Goal: Find specific page/section: Find specific page/section

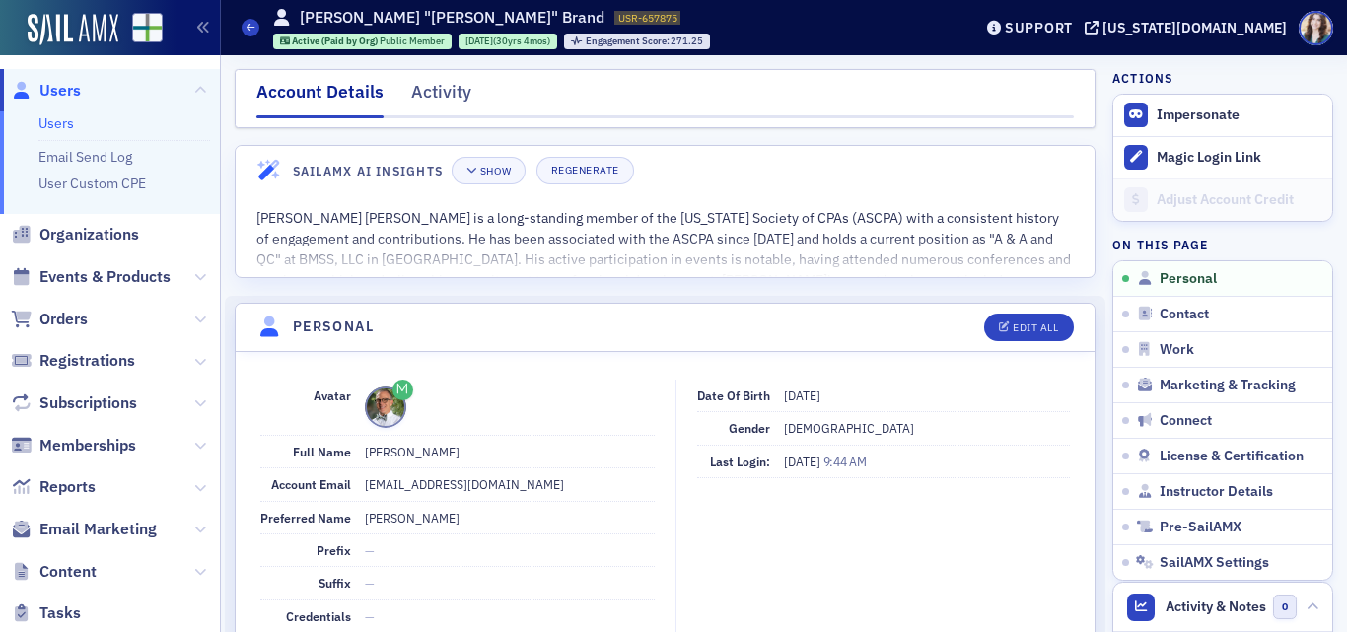
click at [66, 90] on span "Users" at bounding box center [59, 91] width 41 height 22
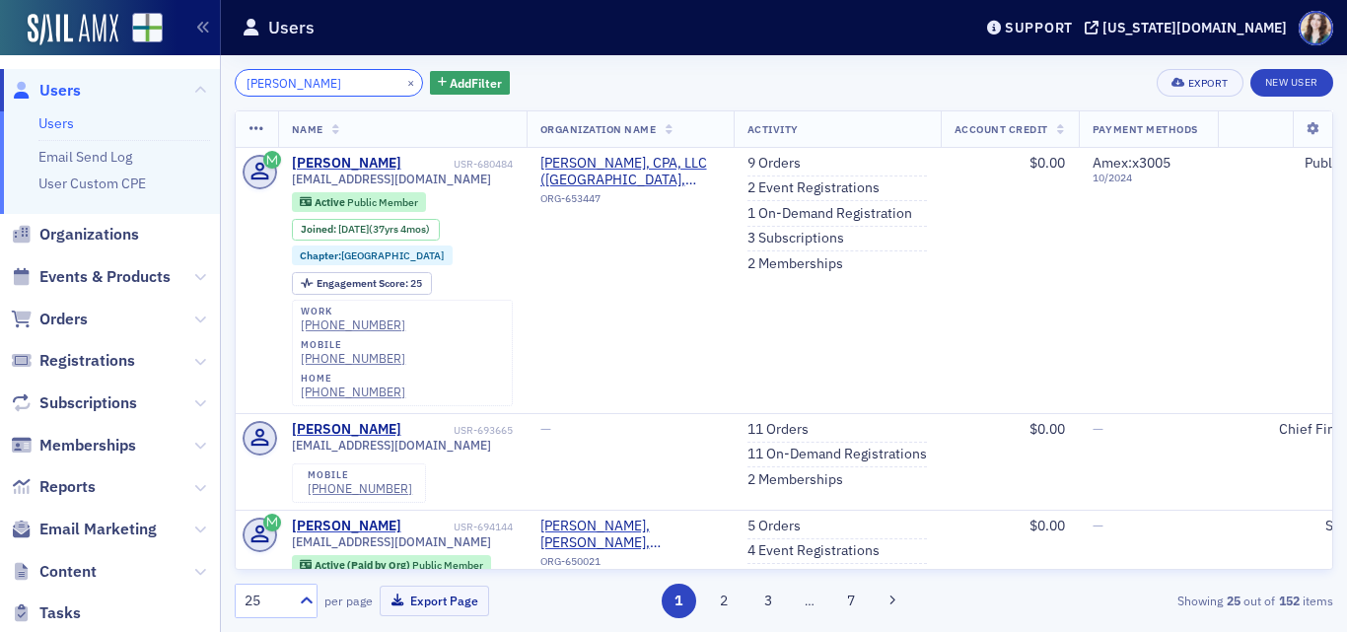
click at [310, 81] on input "[PERSON_NAME]" at bounding box center [329, 83] width 188 height 28
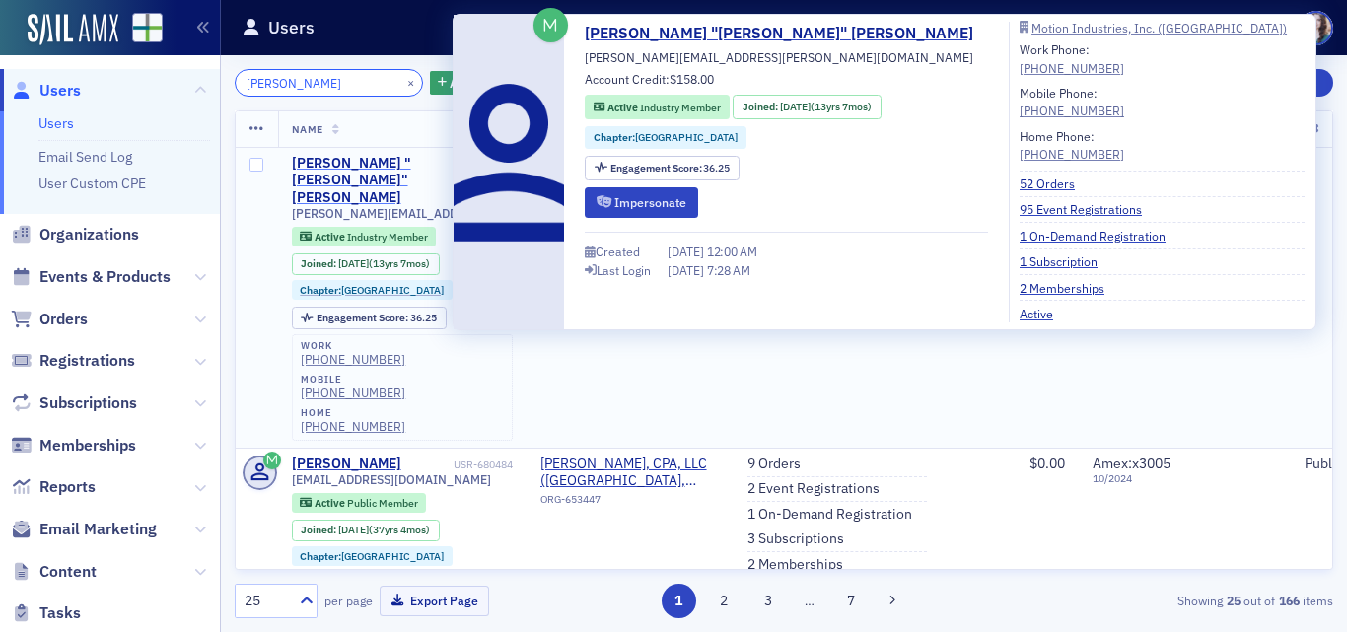
type input "[PERSON_NAME]"
click at [352, 166] on div "[PERSON_NAME] "[PERSON_NAME]" [PERSON_NAME]" at bounding box center [371, 181] width 158 height 52
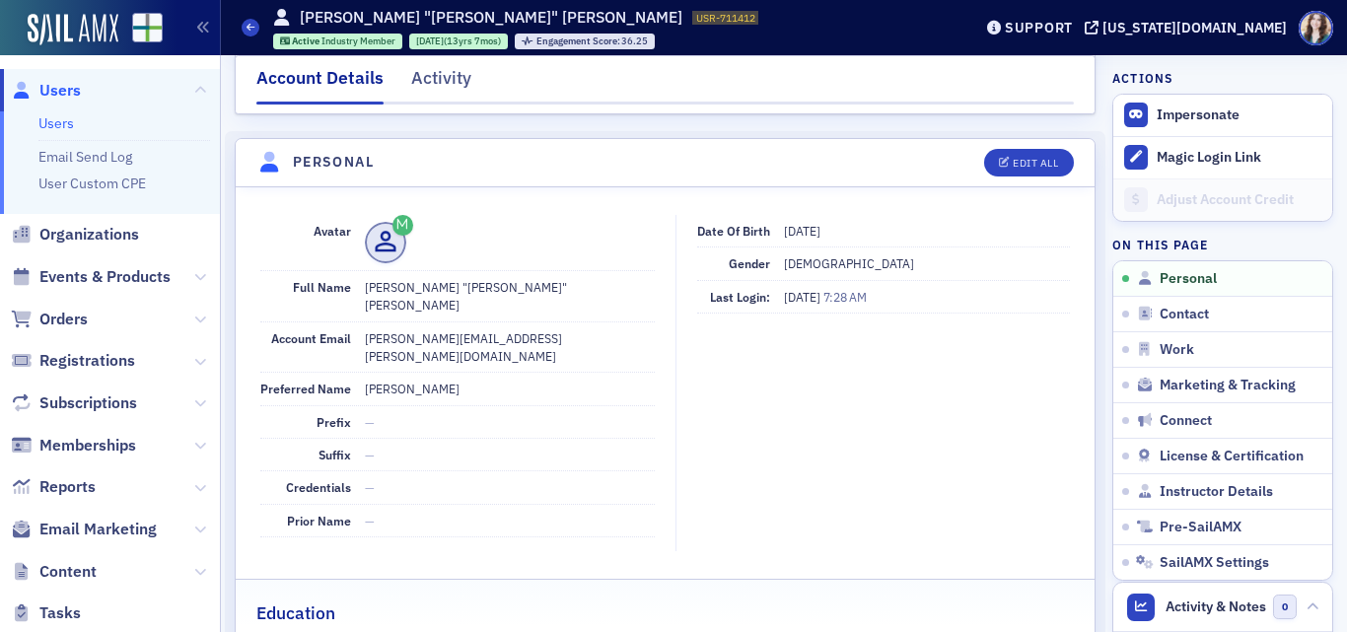
scroll to position [174, 0]
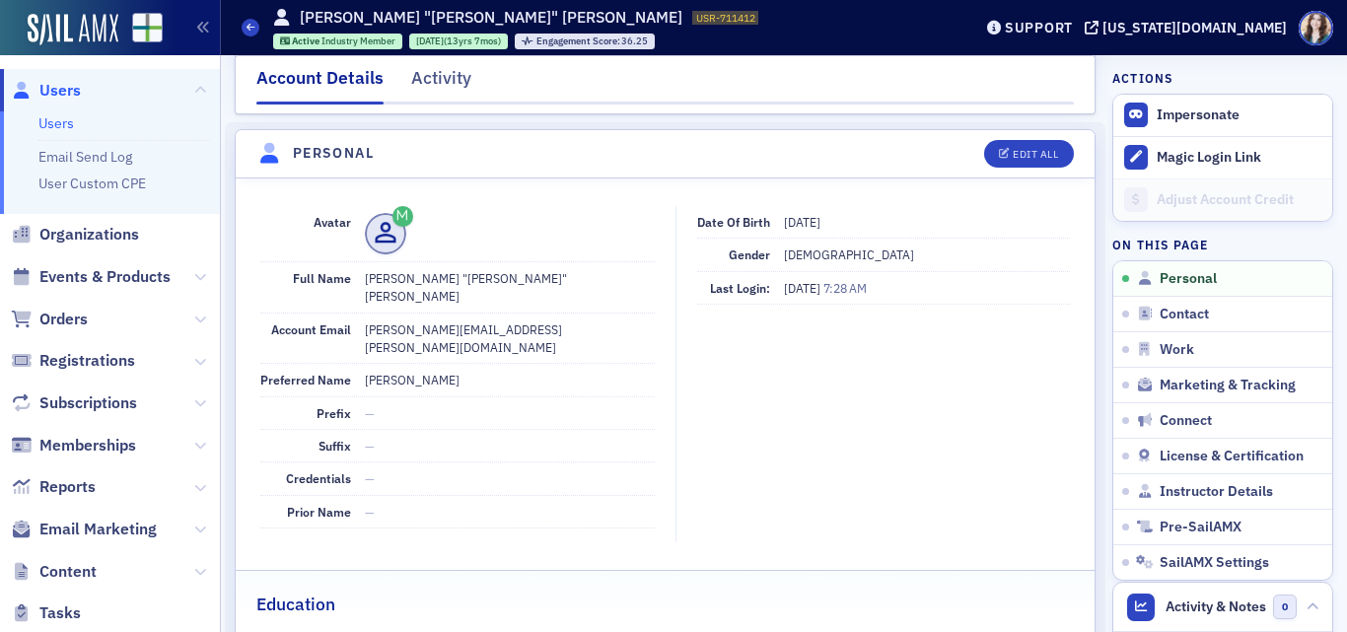
click at [242, 61] on div "Account Details Activity" at bounding box center [665, 84] width 861 height 59
